Goal: Find specific page/section: Find specific page/section

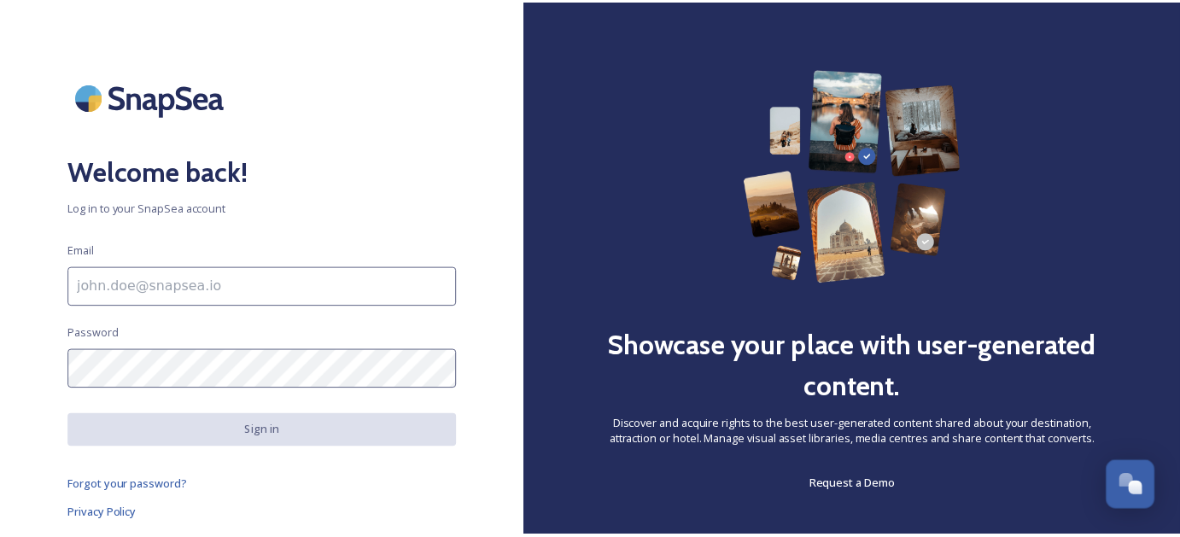
scroll to position [1311, 0]
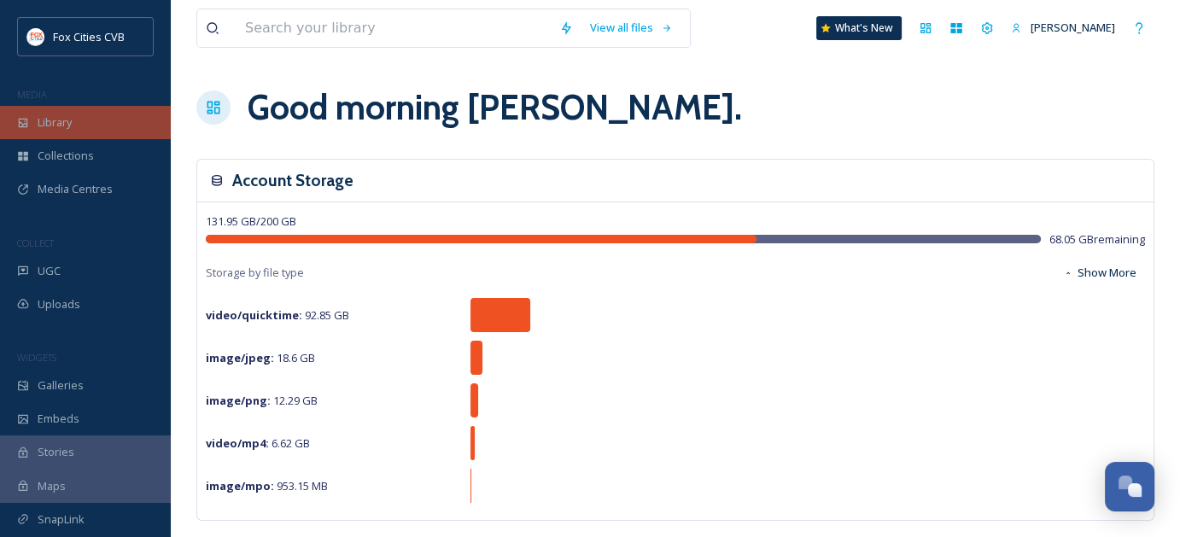
click at [60, 131] on div "Library" at bounding box center [85, 122] width 171 height 33
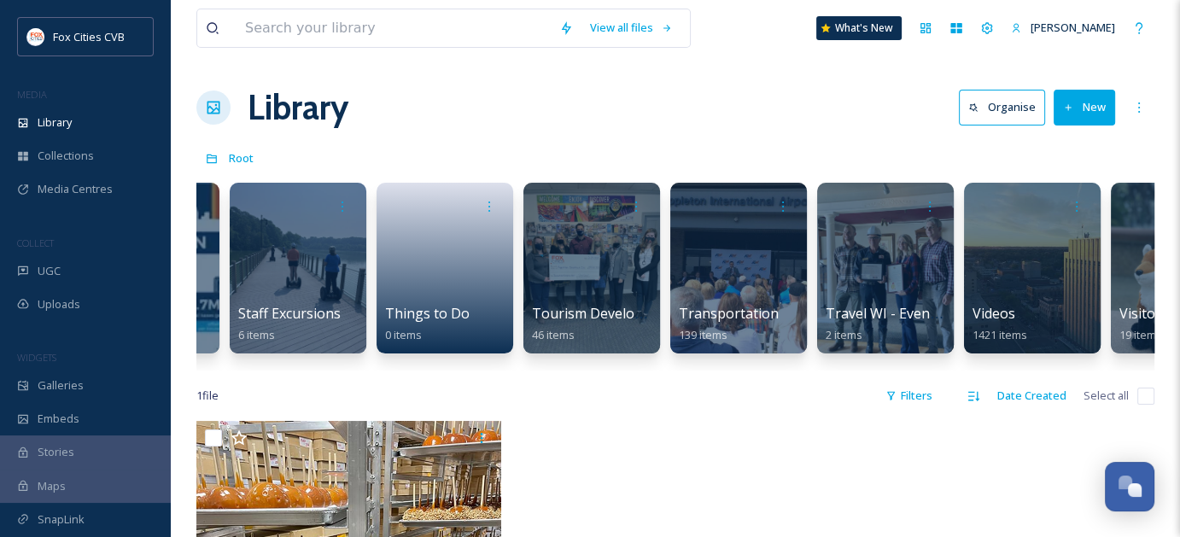
scroll to position [0, 2859]
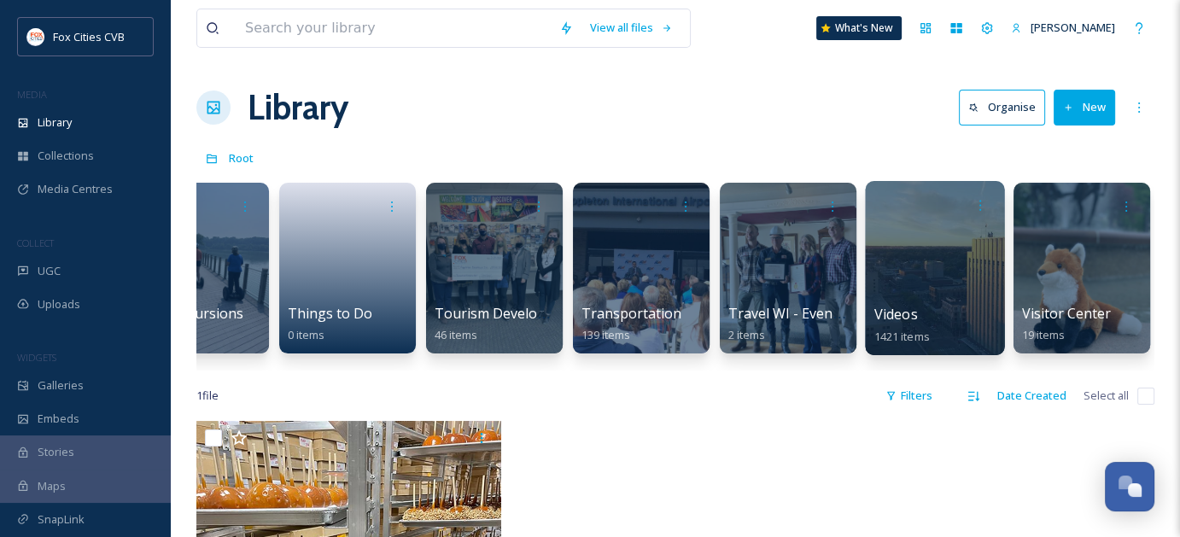
click at [943, 274] on div at bounding box center [934, 268] width 139 height 174
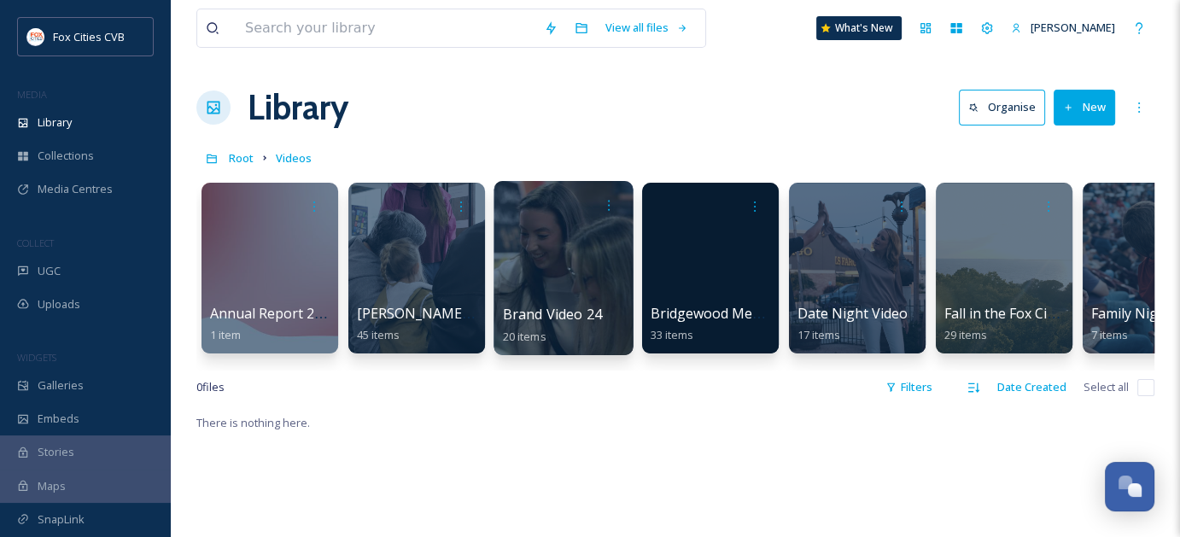
click at [575, 282] on div at bounding box center [562, 268] width 139 height 174
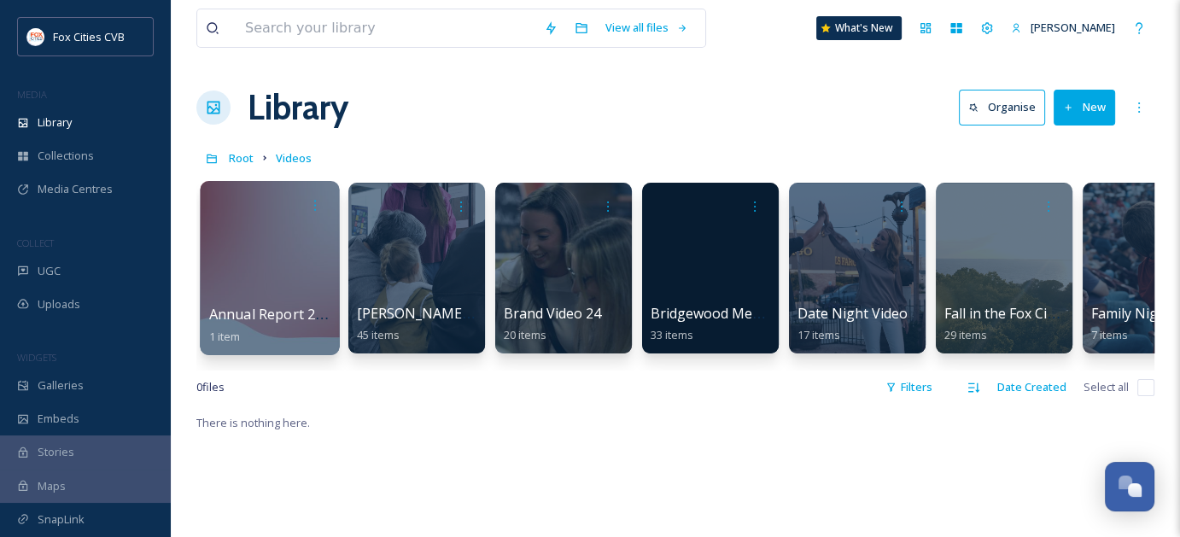
click at [261, 263] on div at bounding box center [269, 268] width 139 height 174
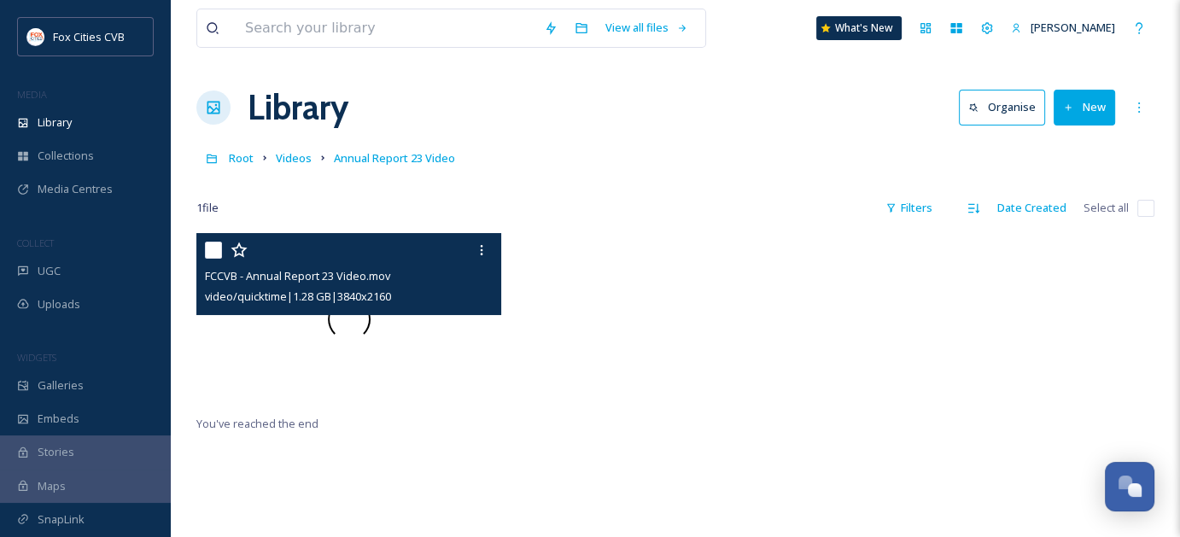
click at [347, 325] on span at bounding box center [349, 319] width 43 height 43
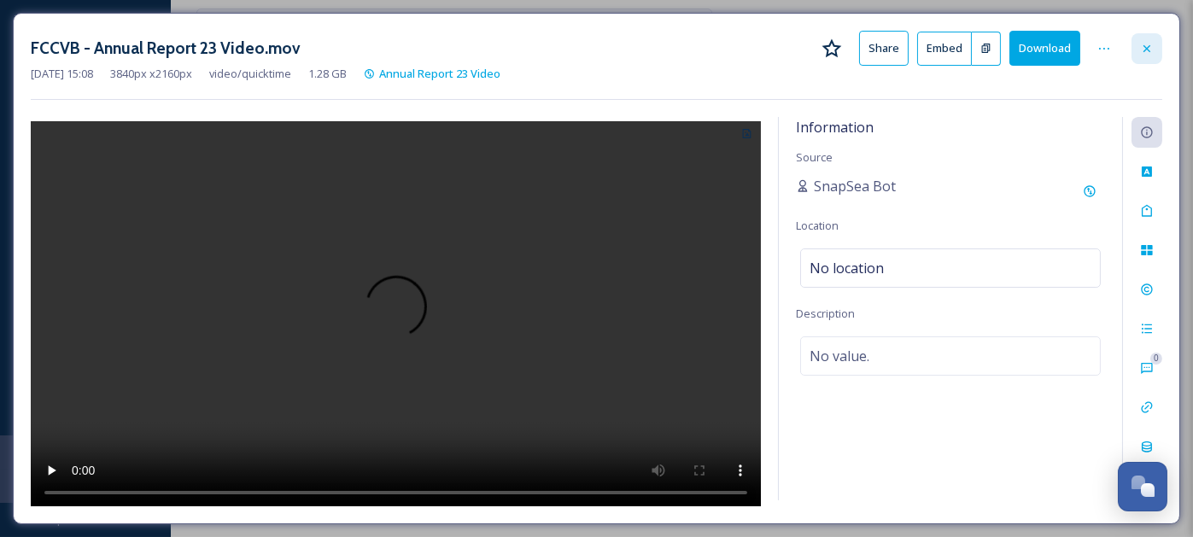
click at [1147, 43] on icon at bounding box center [1147, 49] width 14 height 14
